Goal: Task Accomplishment & Management: Use online tool/utility

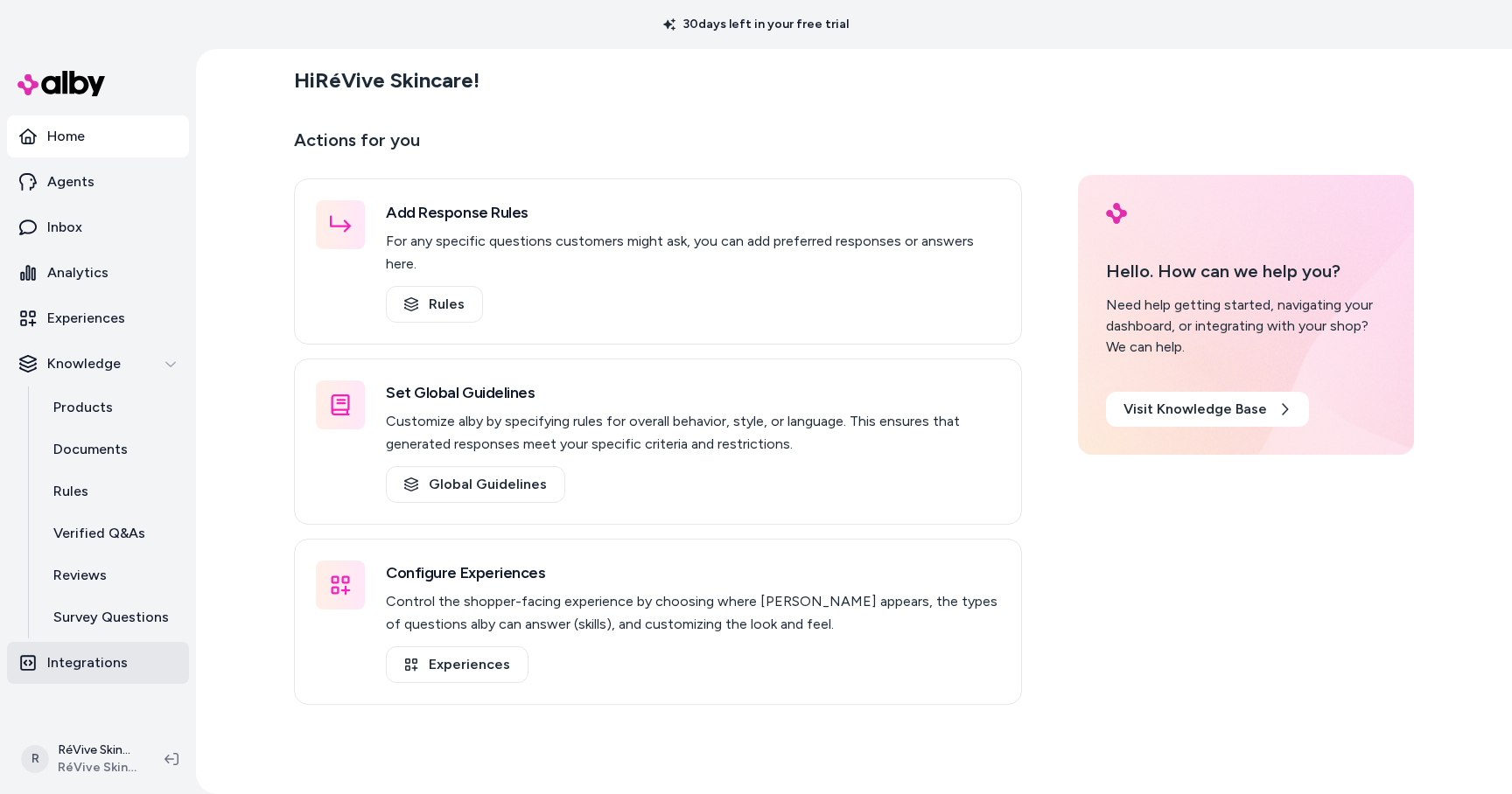
click at [81, 660] on p "Integrations" at bounding box center [87, 663] width 81 height 21
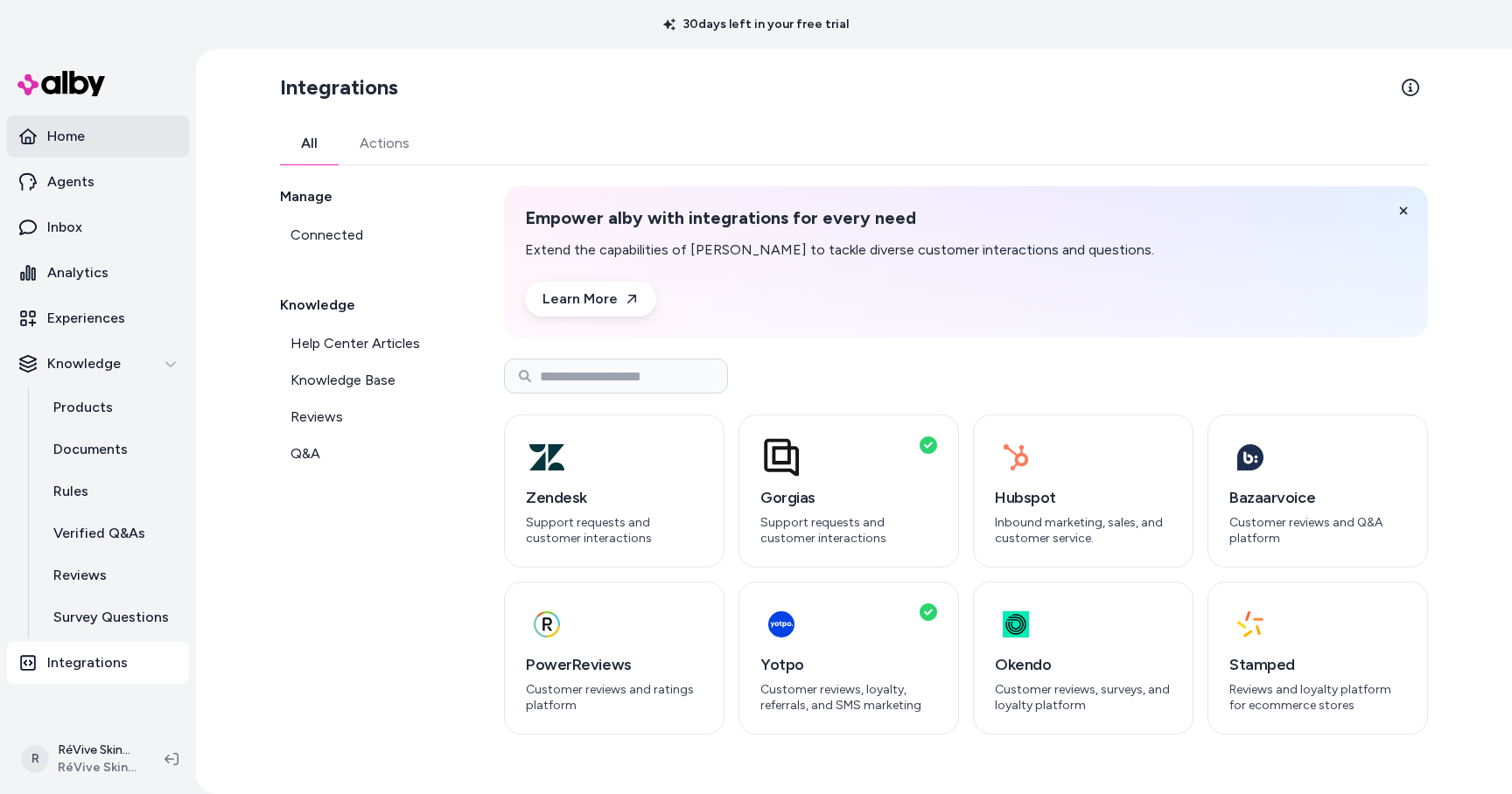
click at [84, 136] on p "Home" at bounding box center [66, 137] width 37 height 21
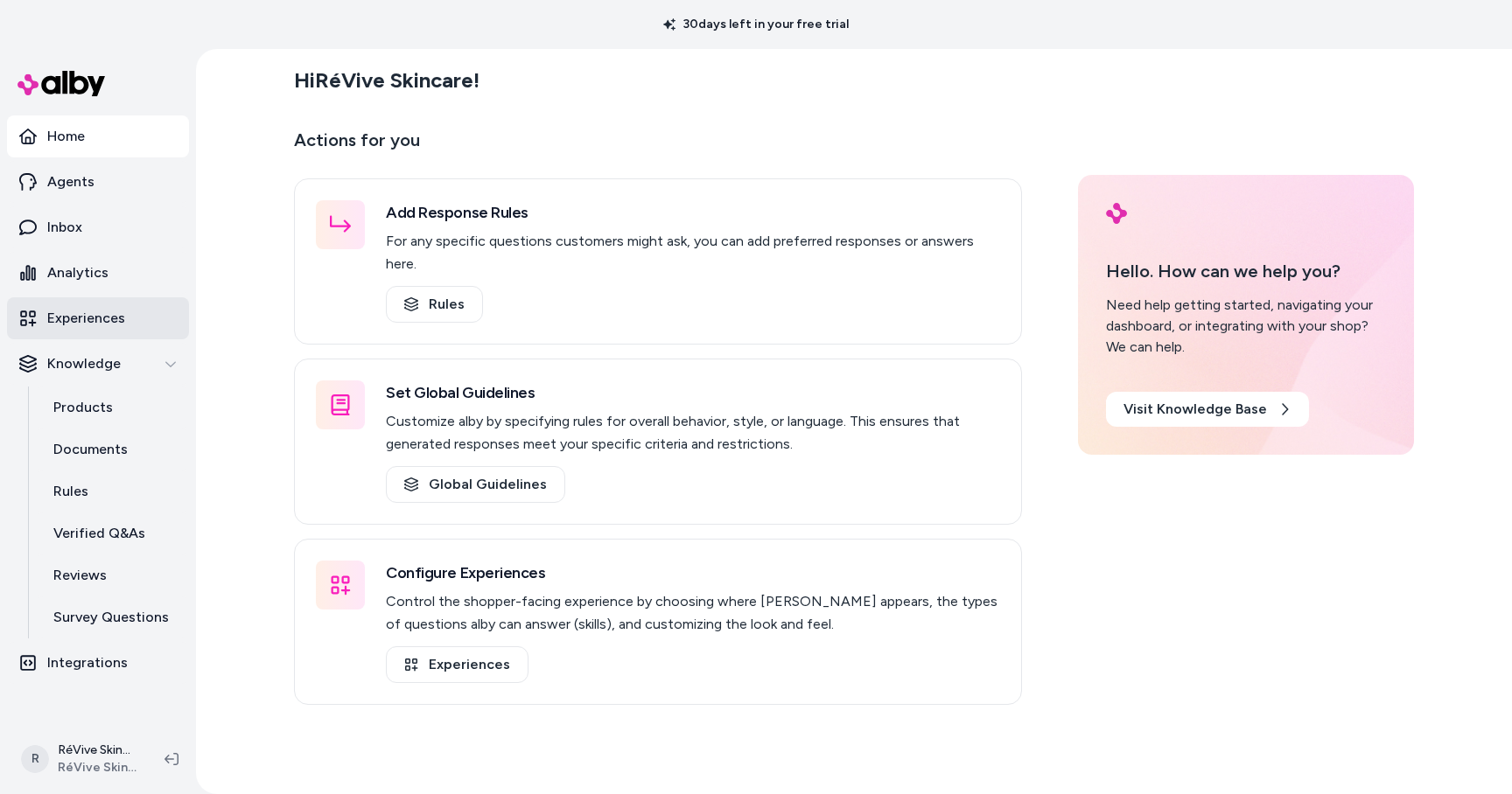
click at [111, 323] on p "Experiences" at bounding box center [85, 318] width 78 height 21
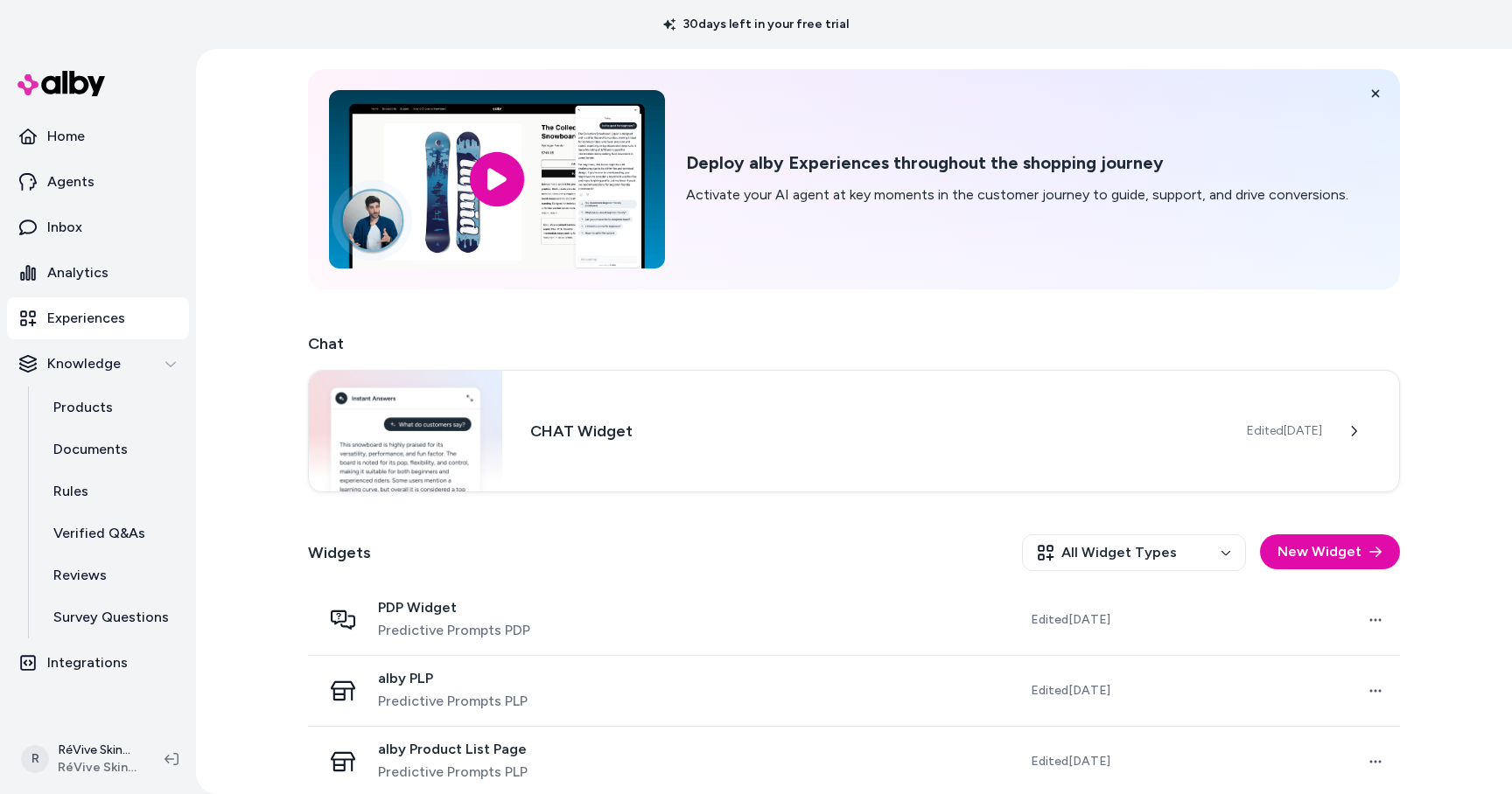
scroll to position [70, 0]
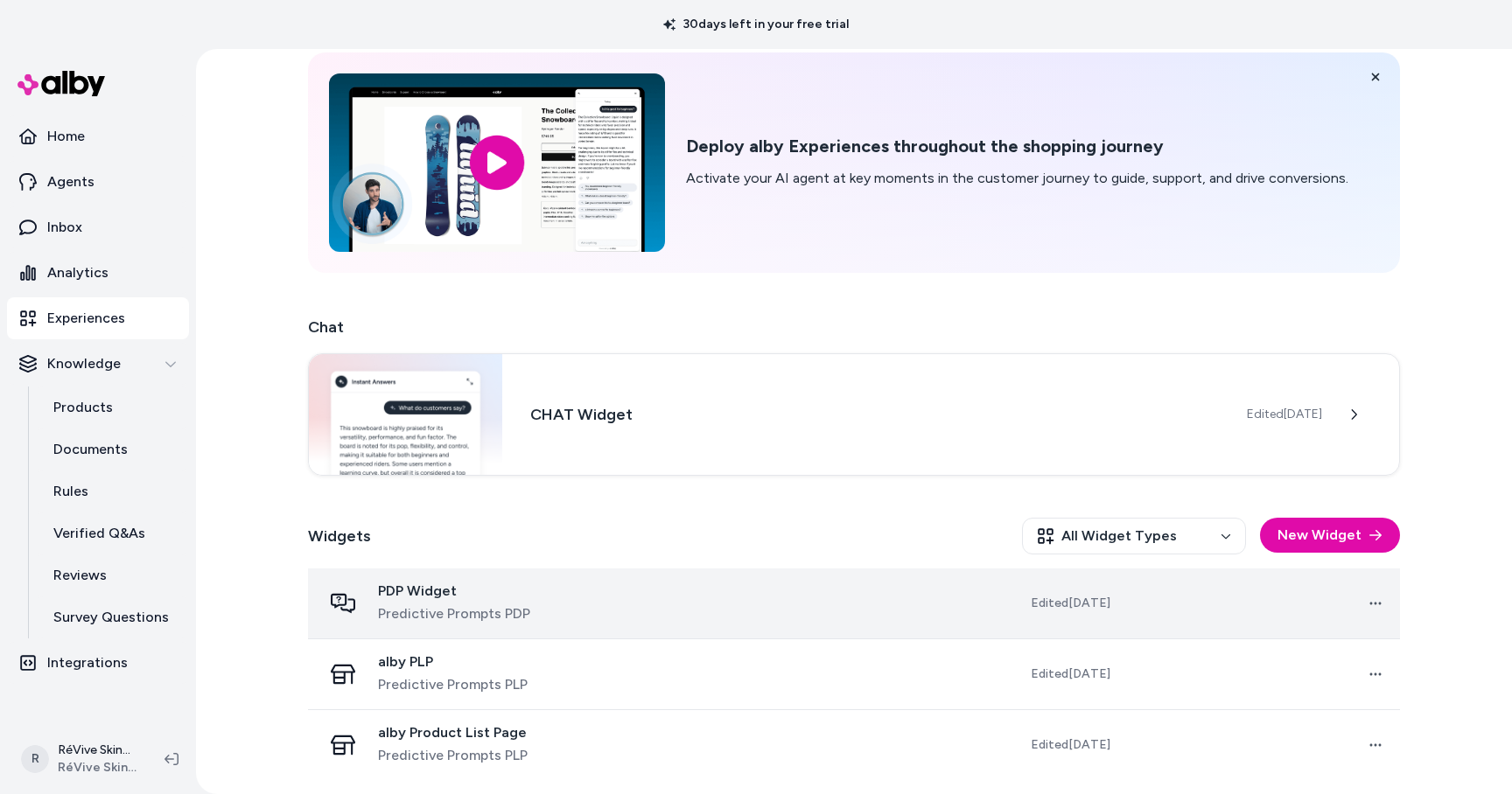
click at [586, 610] on div "PDP Widget Predictive Prompts PDP" at bounding box center [465, 603] width 286 height 42
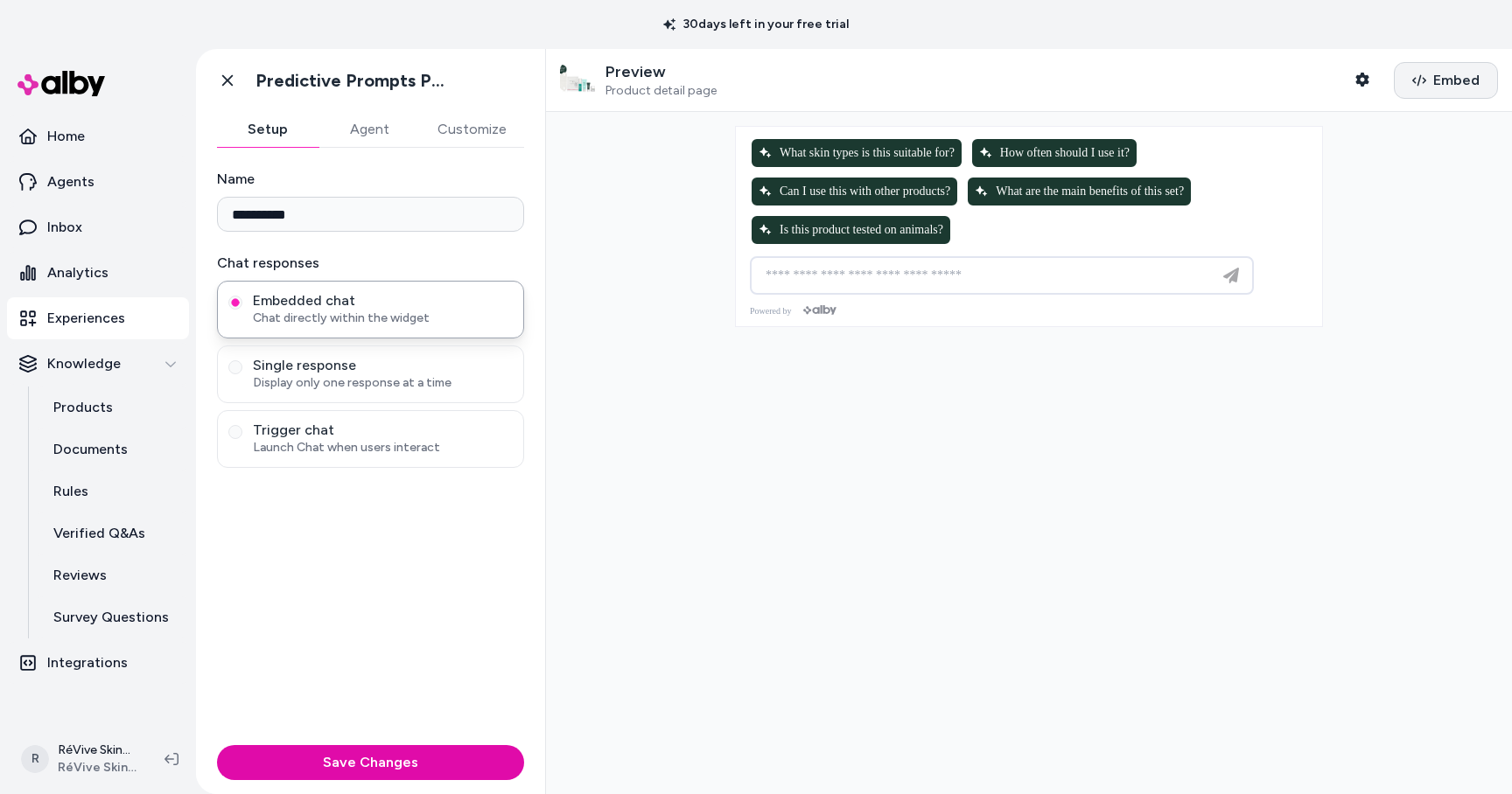
click at [1450, 80] on span "Embed" at bounding box center [1457, 81] width 47 height 21
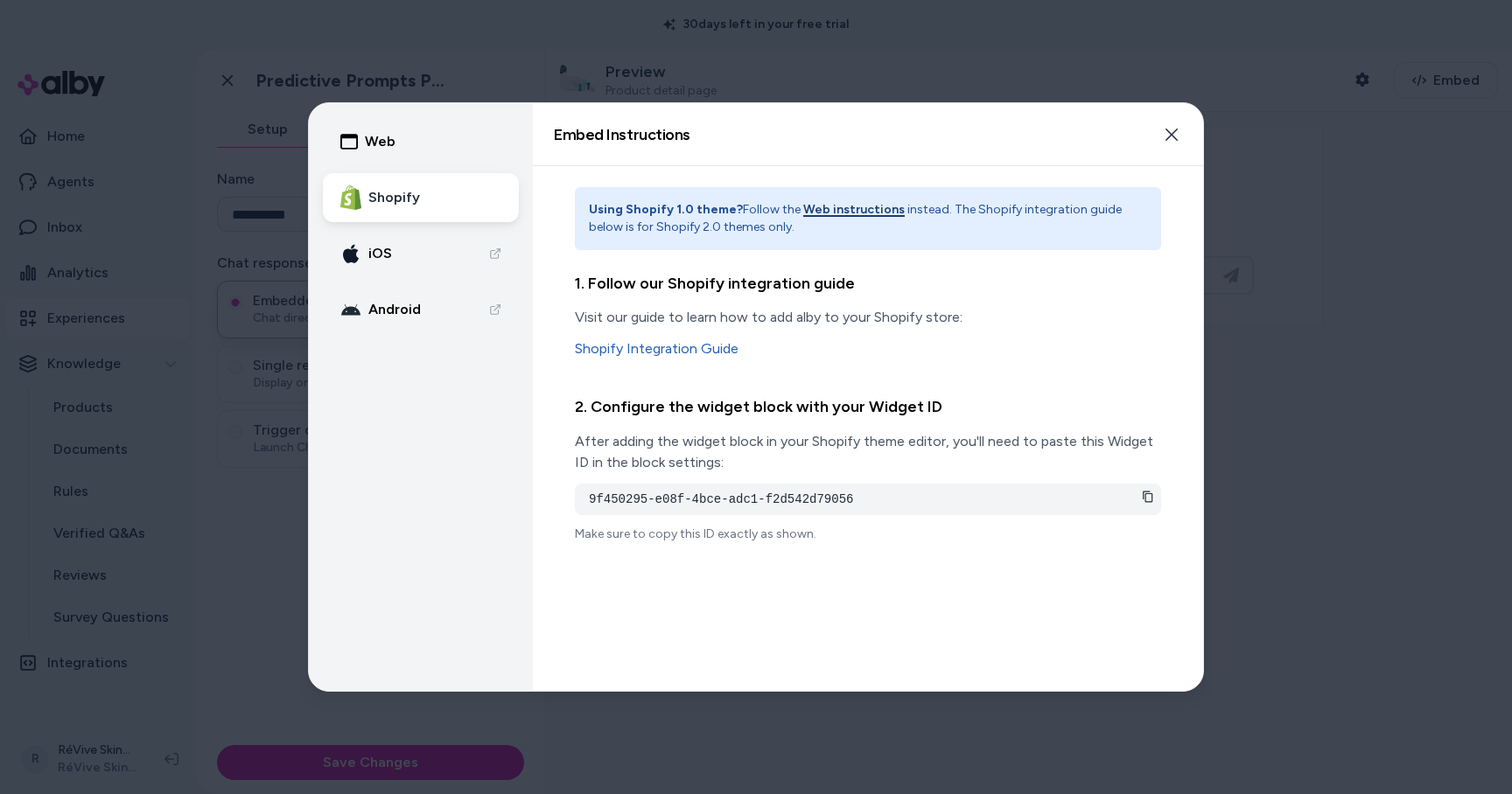
click at [1144, 491] on icon at bounding box center [1148, 496] width 9 height 11
click at [1171, 136] on icon "button" at bounding box center [1171, 134] width 14 height 14
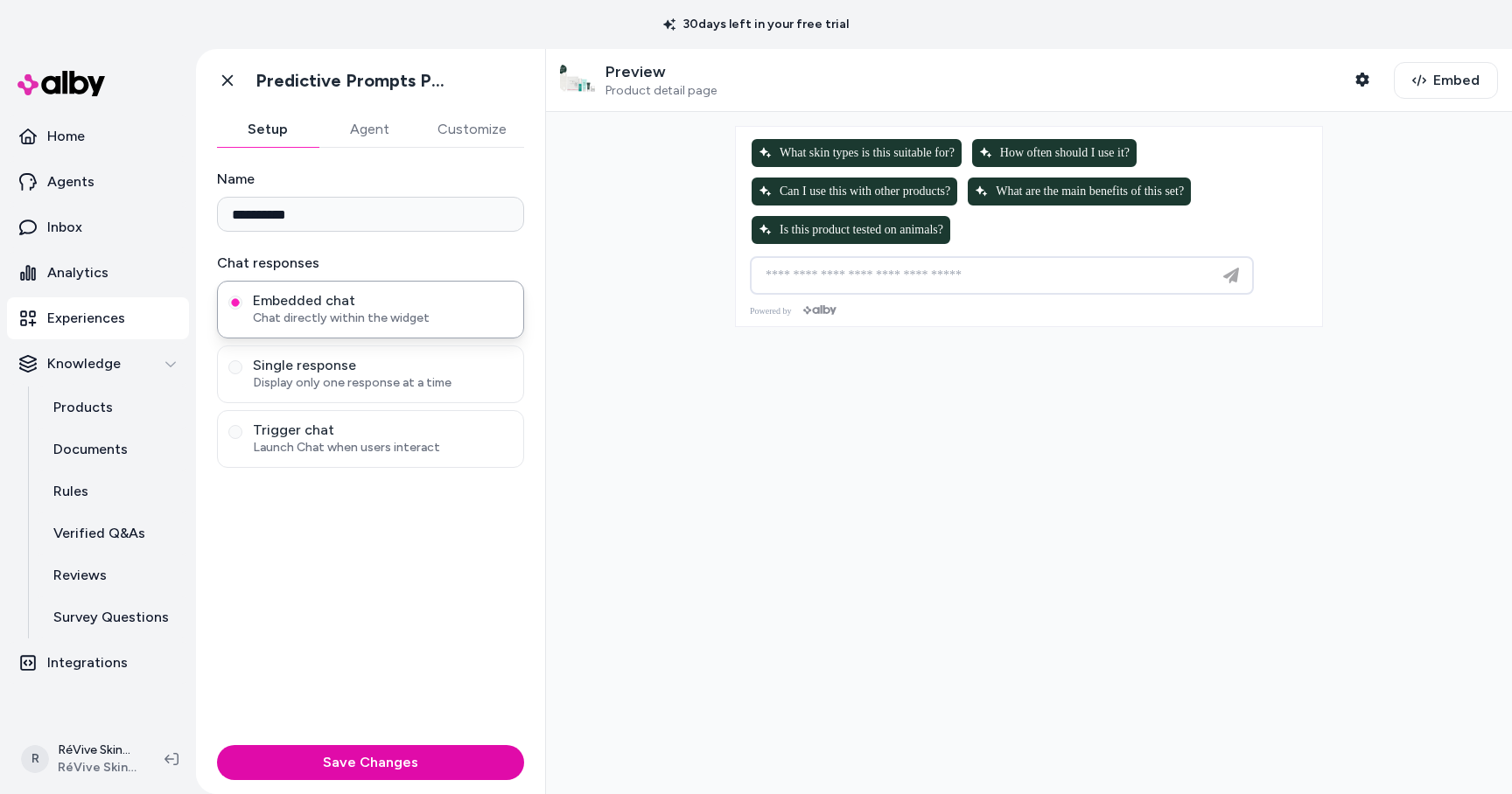
click at [480, 122] on button "Customize" at bounding box center [471, 129] width 104 height 35
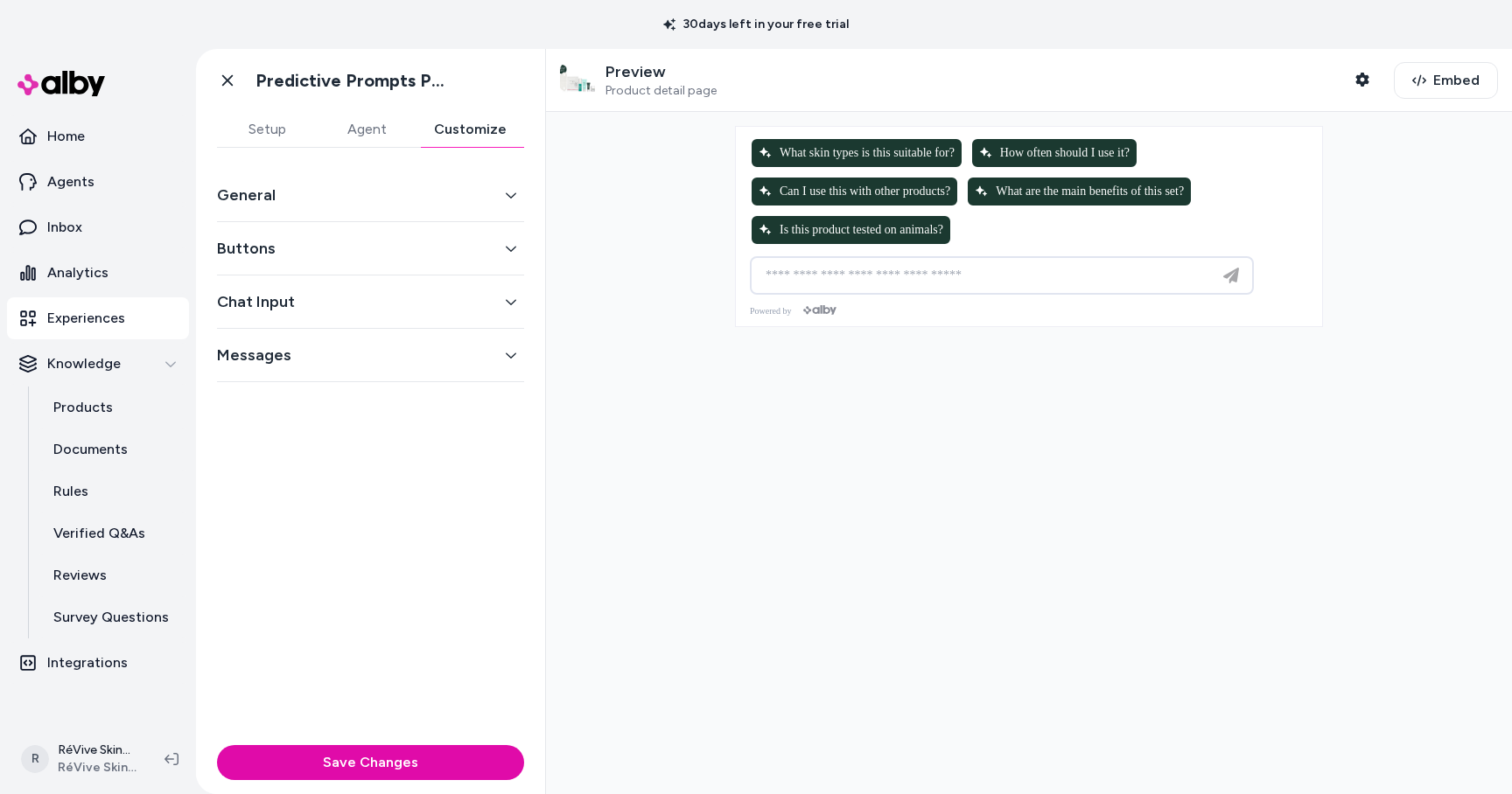
click at [488, 197] on button "General" at bounding box center [371, 195] width 307 height 24
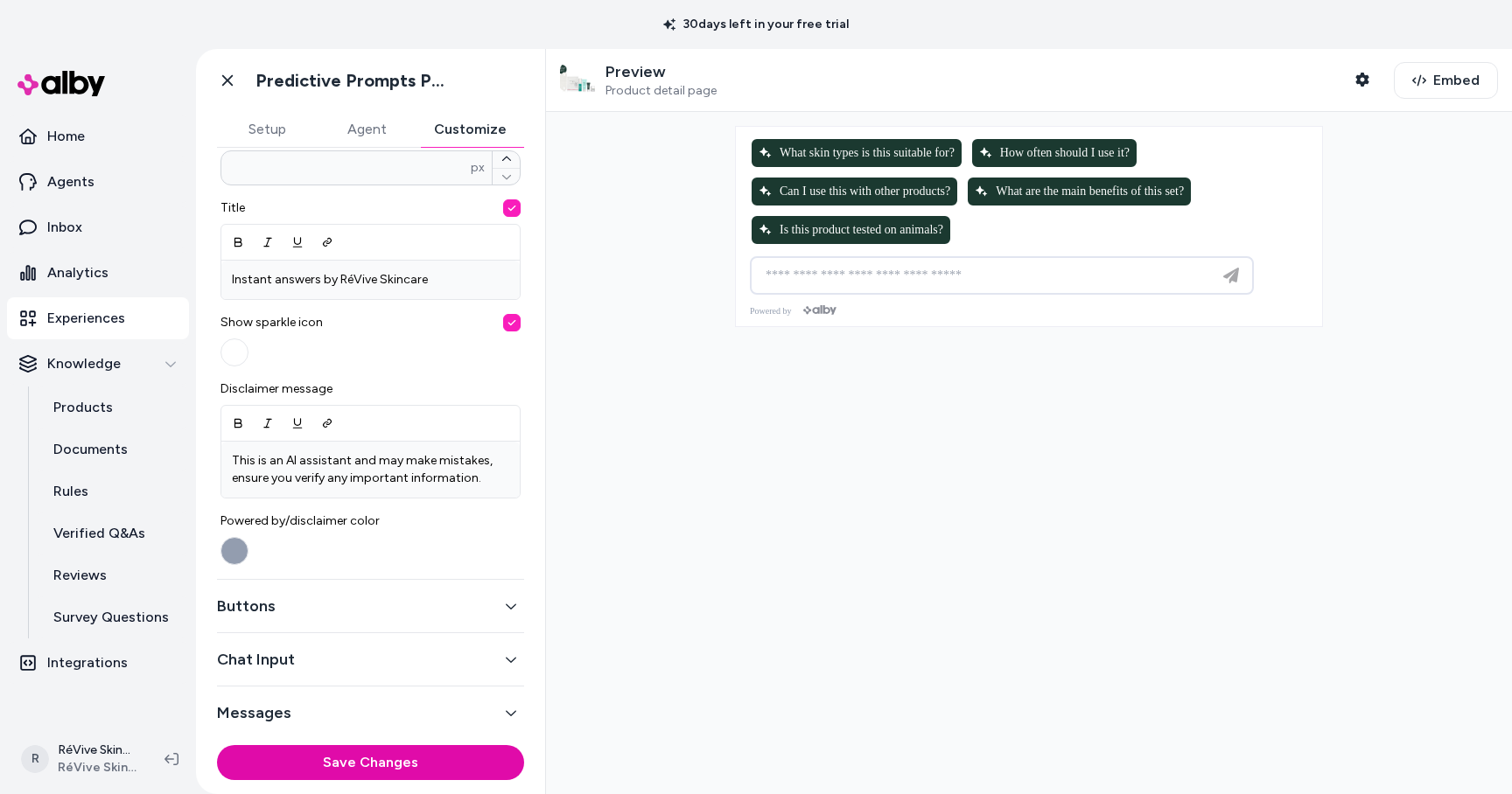
scroll to position [531, 0]
click at [463, 606] on button "Buttons" at bounding box center [371, 604] width 307 height 24
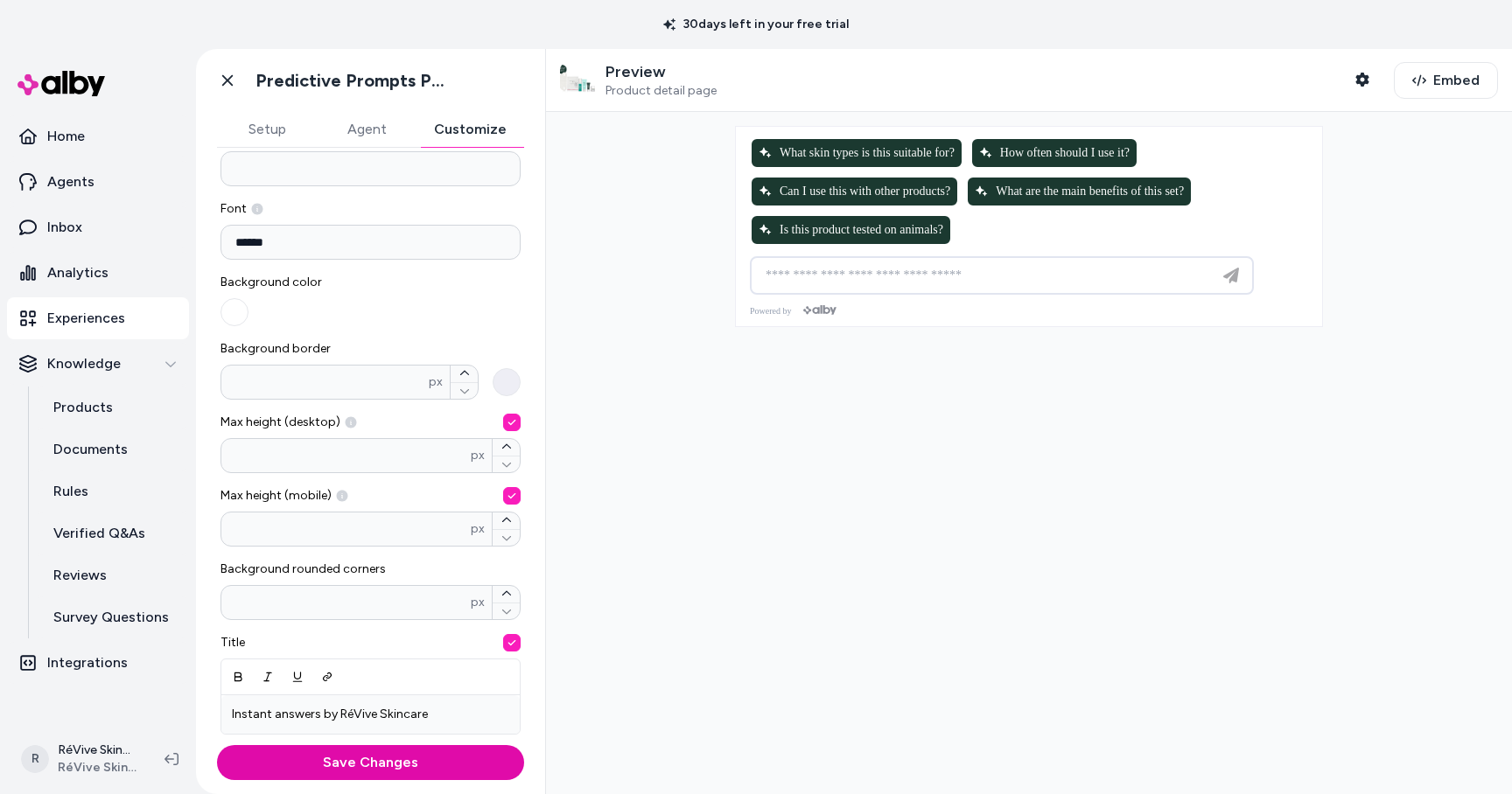
scroll to position [80, 0]
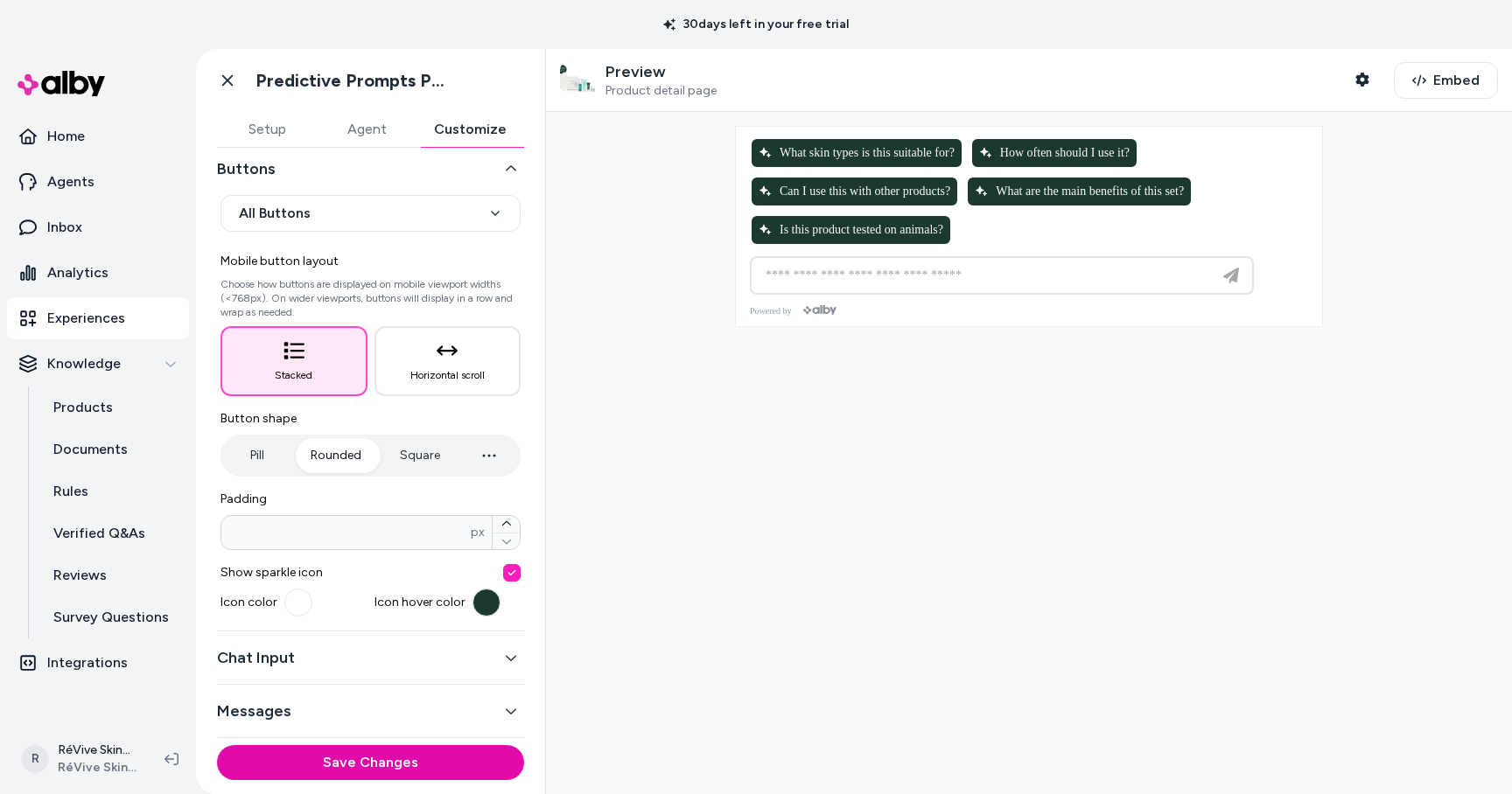
click at [634, 399] on div at bounding box center [1029, 453] width 966 height 683
click at [390, 670] on div "Chat Input" at bounding box center [371, 658] width 307 height 53
click at [398, 664] on button "Chat Input" at bounding box center [371, 657] width 307 height 24
